Goal: Navigation & Orientation: Understand site structure

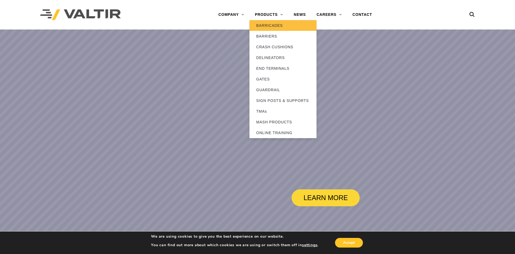
click at [269, 27] on link "BARRICADES" at bounding box center [283, 25] width 67 height 11
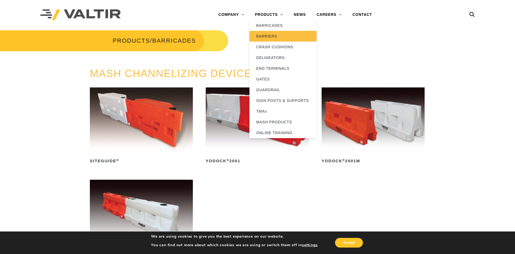
click at [270, 33] on link "BARRIERS" at bounding box center [283, 36] width 67 height 11
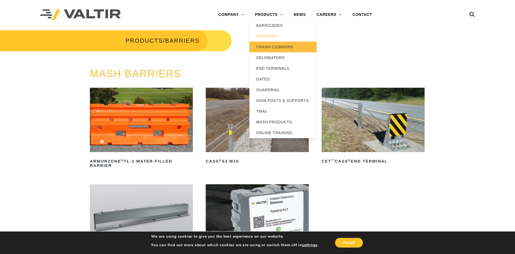
click at [281, 48] on link "CRASH CUSHIONS" at bounding box center [283, 47] width 67 height 11
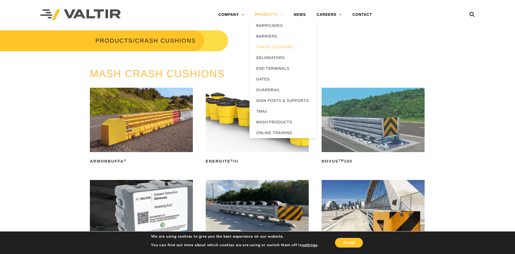
click at [281, 15] on link "PRODUCTS" at bounding box center [269, 14] width 39 height 11
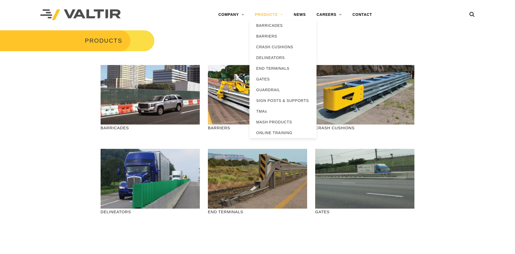
click at [279, 15] on link "PRODUCTS" at bounding box center [269, 14] width 39 height 11
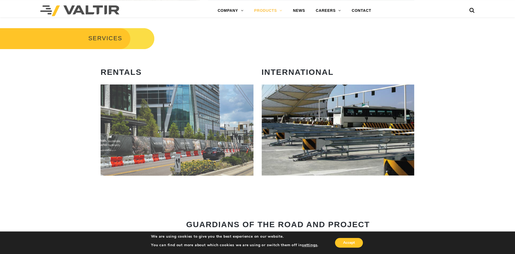
scroll to position [292, 0]
